Goal: Task Accomplishment & Management: Manage account settings

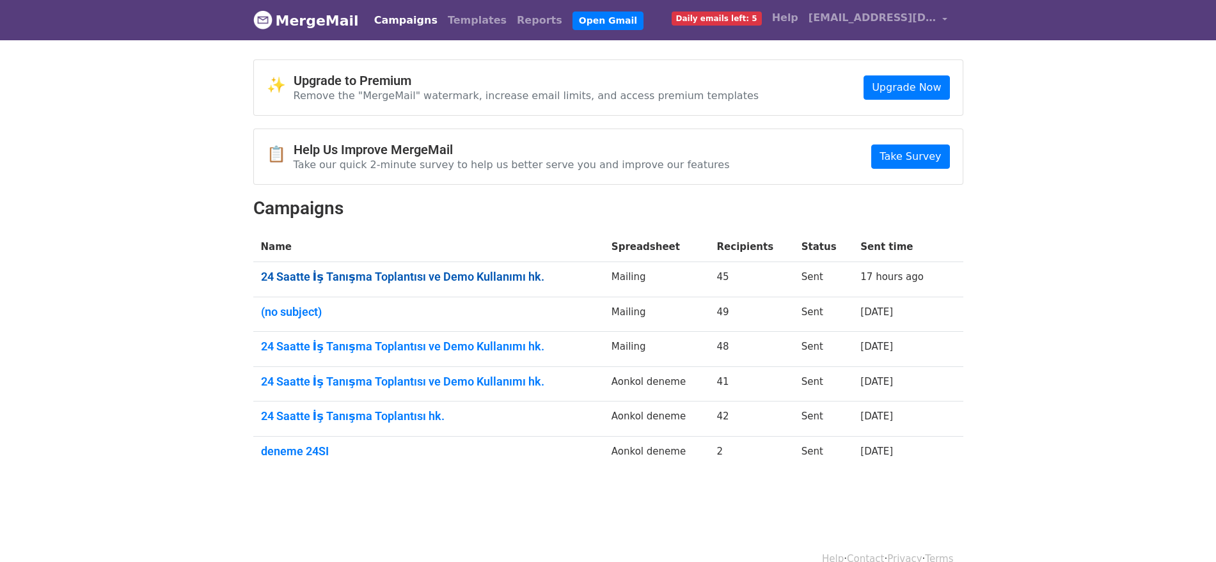
click at [451, 276] on link "24 Saatte İş Tanışma Toplantısı ve Demo Kullanımı hk." at bounding box center [428, 277] width 335 height 14
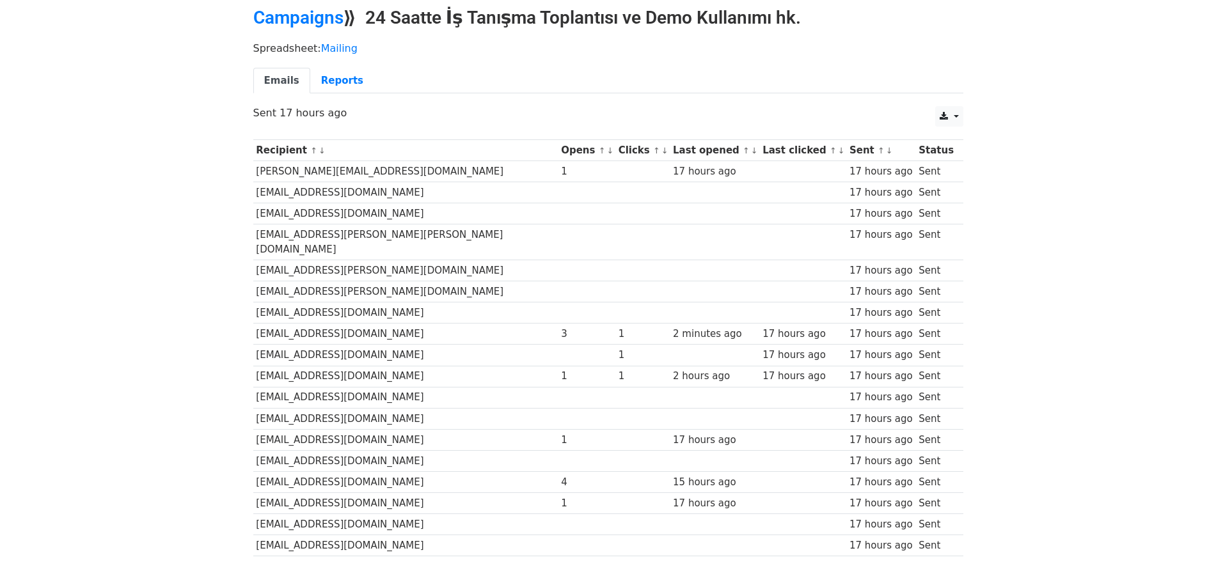
scroll to position [80, 0]
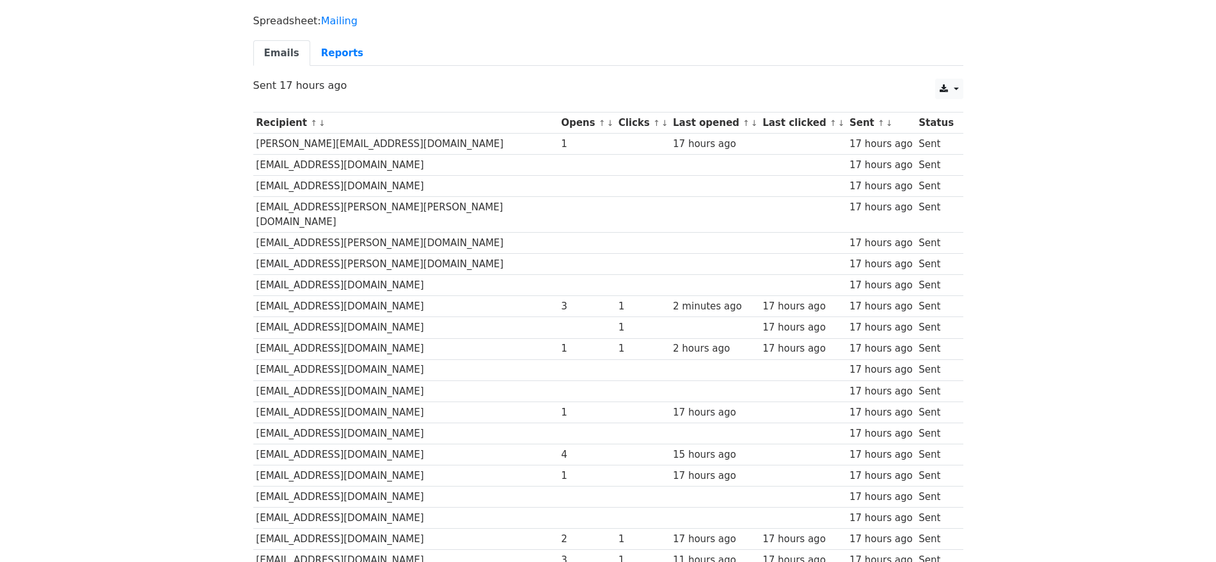
click at [347, 296] on td "[EMAIL_ADDRESS][DOMAIN_NAME]" at bounding box center [405, 306] width 305 height 21
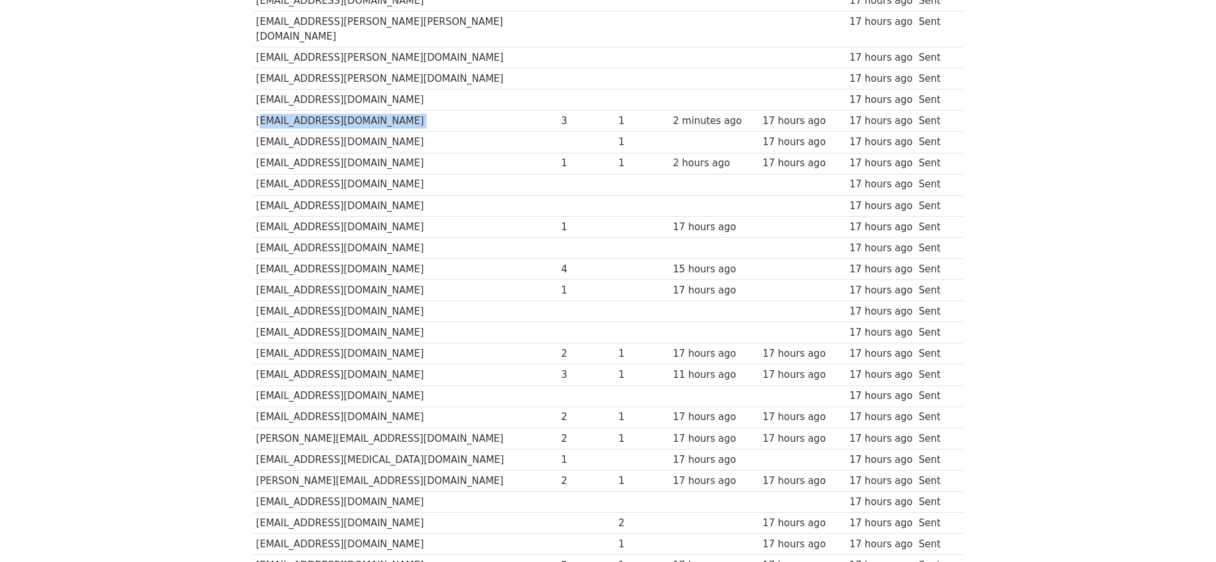
scroll to position [237, 0]
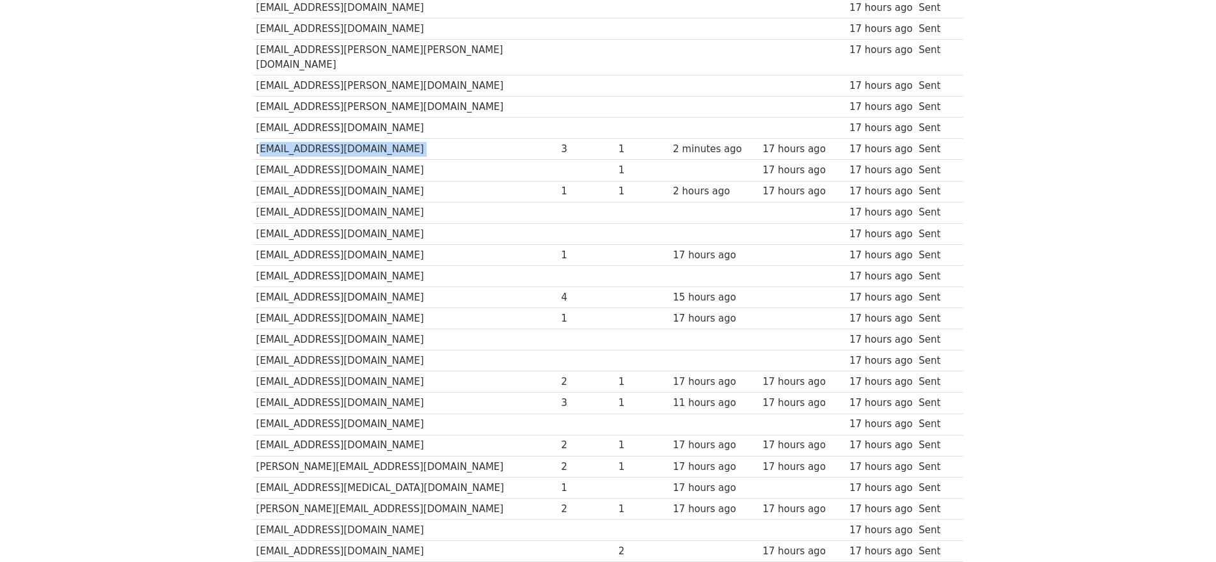
click at [362, 160] on td "[EMAIL_ADDRESS][DOMAIN_NAME]" at bounding box center [405, 170] width 305 height 21
click at [561, 142] on div "3" at bounding box center [586, 149] width 51 height 15
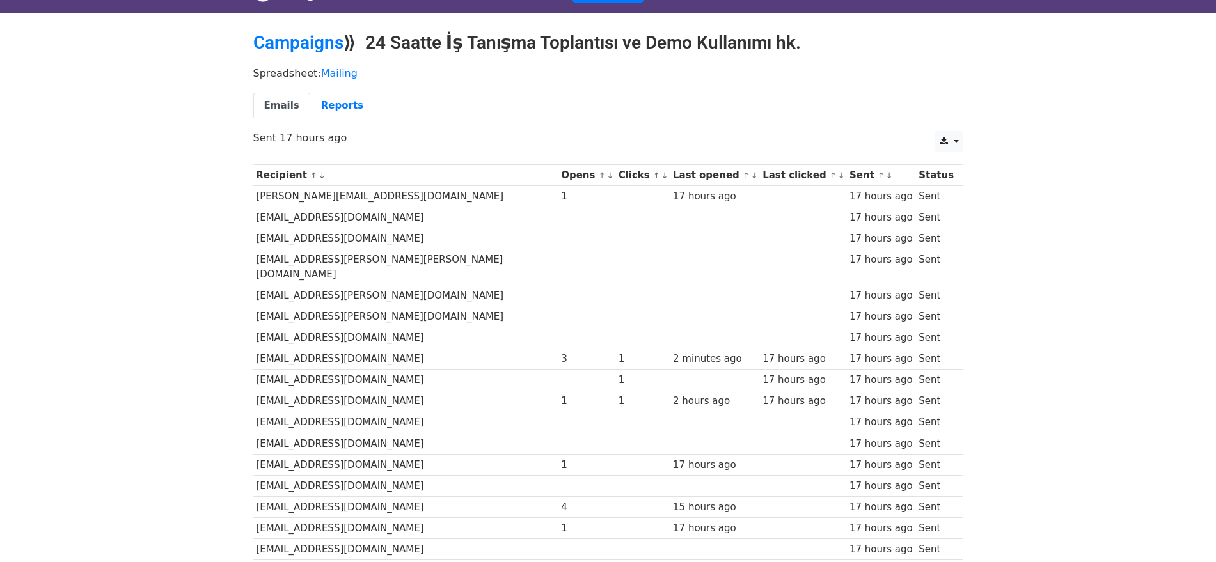
scroll to position [0, 0]
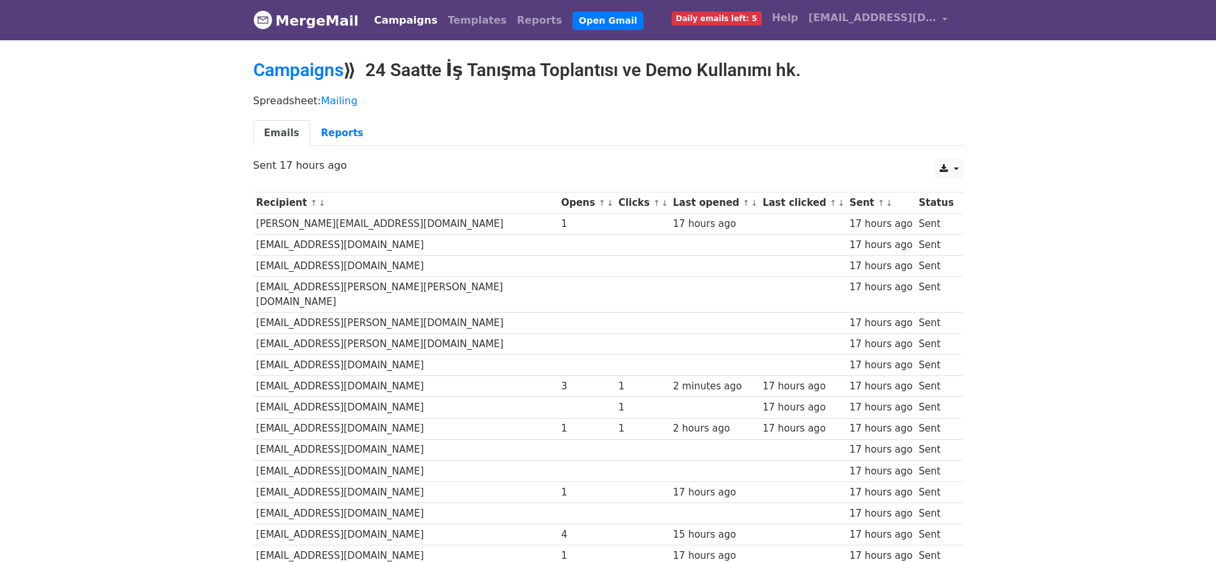
click at [306, 19] on link "MergeMail" at bounding box center [306, 20] width 106 height 27
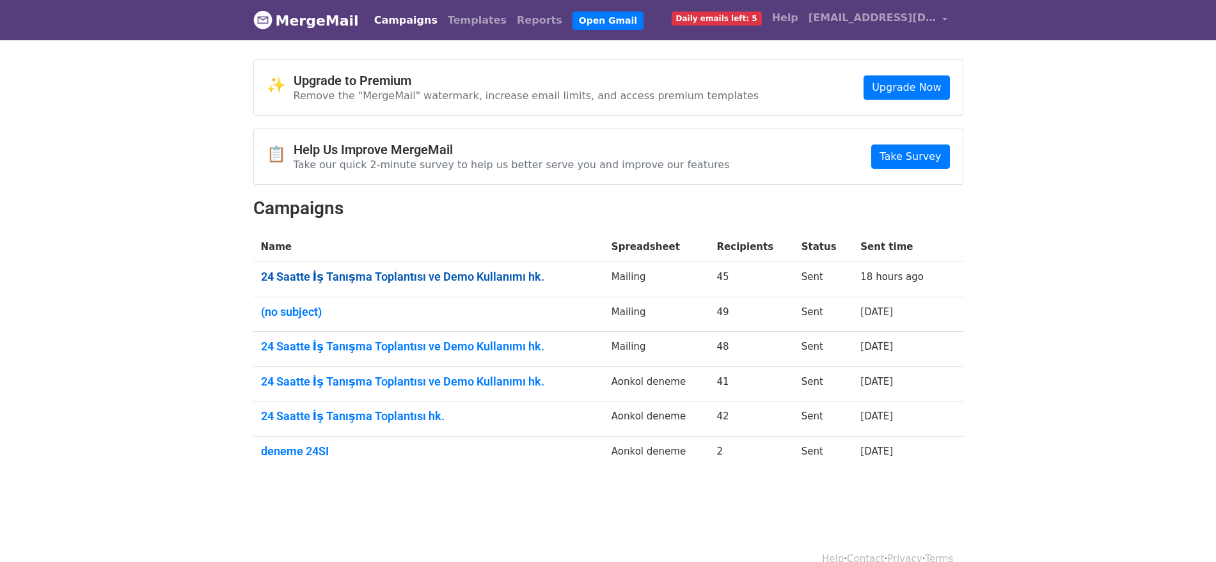
click at [499, 281] on link "24 Saatte İş Tanışma Toplantısı ve Demo Kullanımı hk." at bounding box center [428, 277] width 335 height 14
